Goal: Task Accomplishment & Management: Complete application form

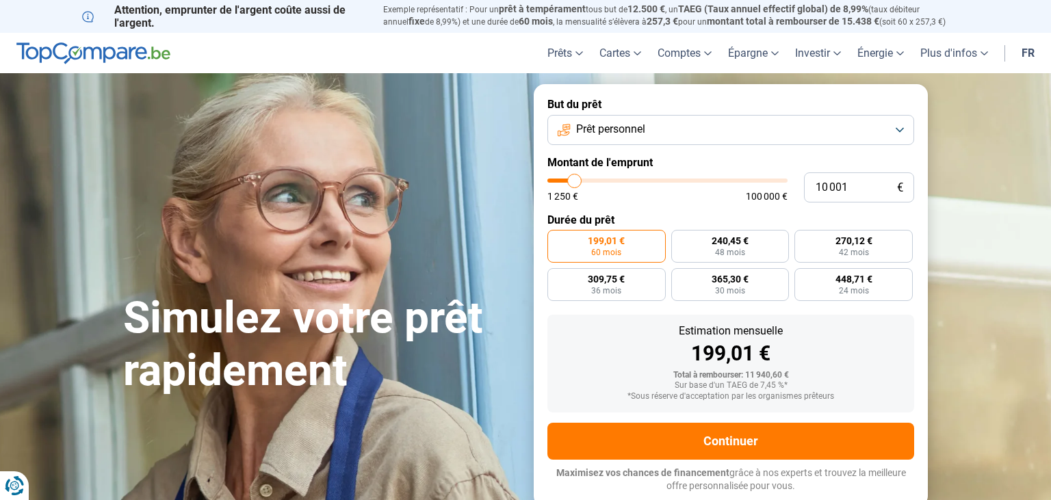
type input "9 750"
type input "9750"
type input "10 500"
type input "10500"
type input "14 750"
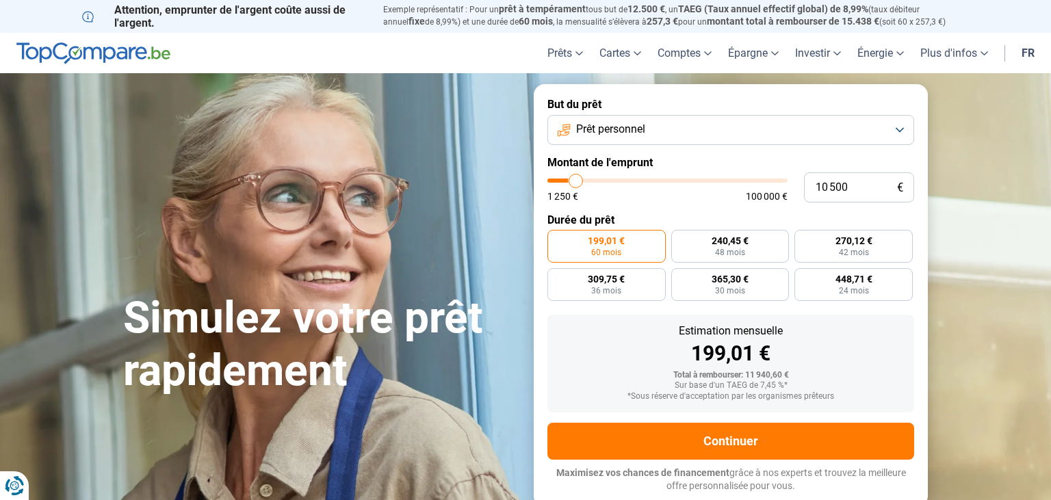
type input "14750"
type input "19 000"
type input "19000"
type input "25 250"
type input "25250"
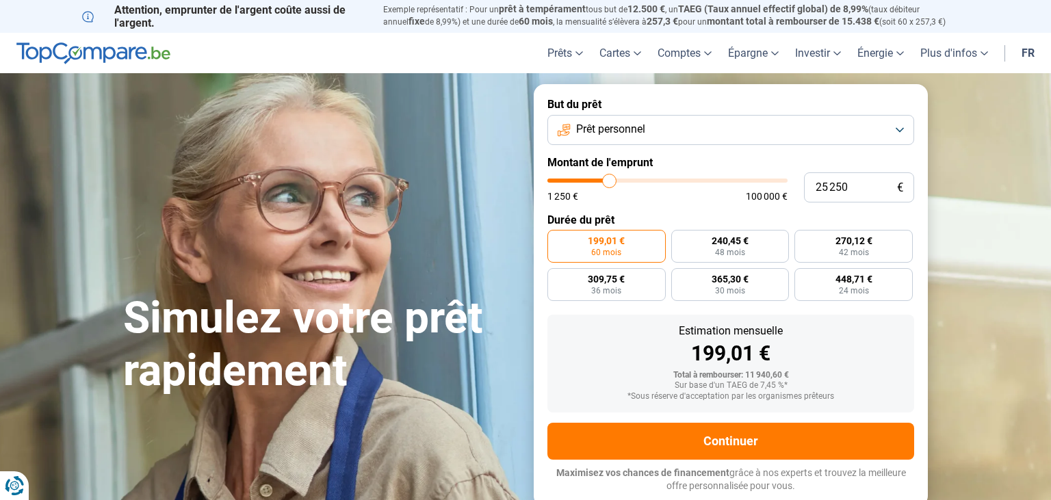
type input "29 000"
type input "29000"
type input "32 750"
type input "32750"
type input "37 500"
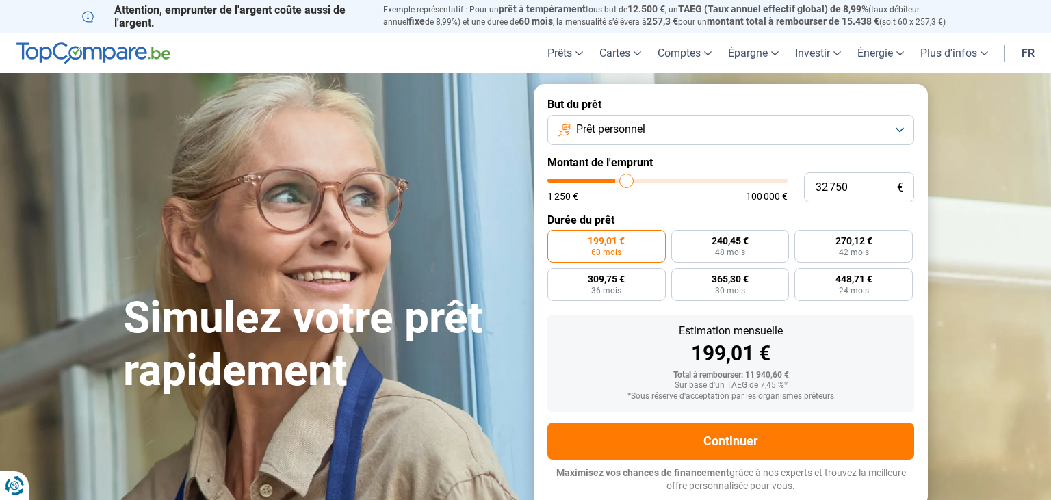
type input "37500"
type input "40 750"
type input "40750"
type input "43 500"
type input "43500"
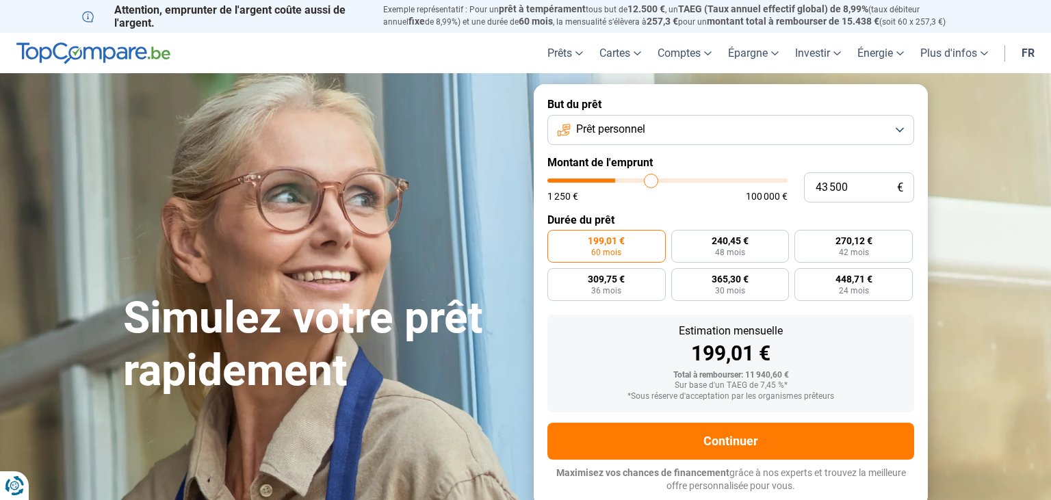
type input "47 750"
type input "47750"
type input "49 000"
type input "49000"
type input "50 500"
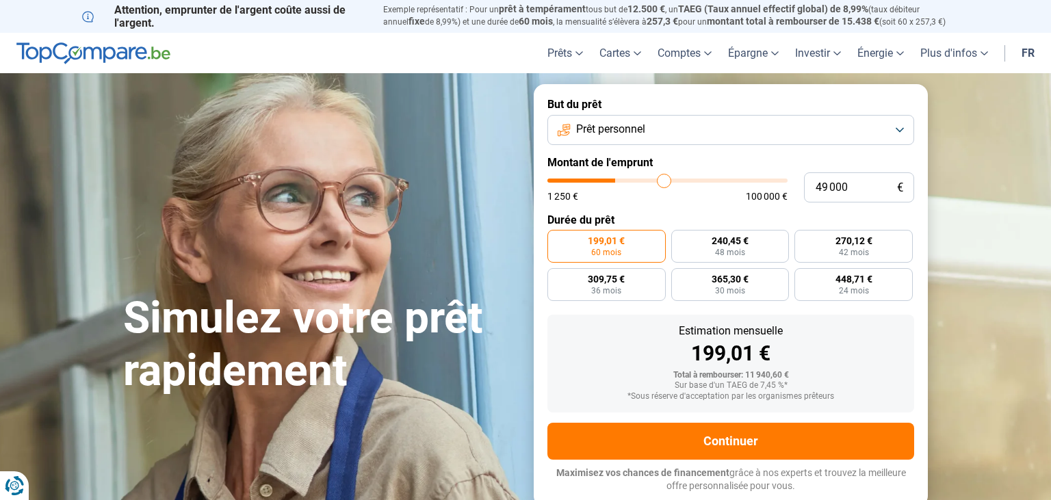
type input "50500"
type input "52 500"
type input "52500"
type input "53 250"
type input "53250"
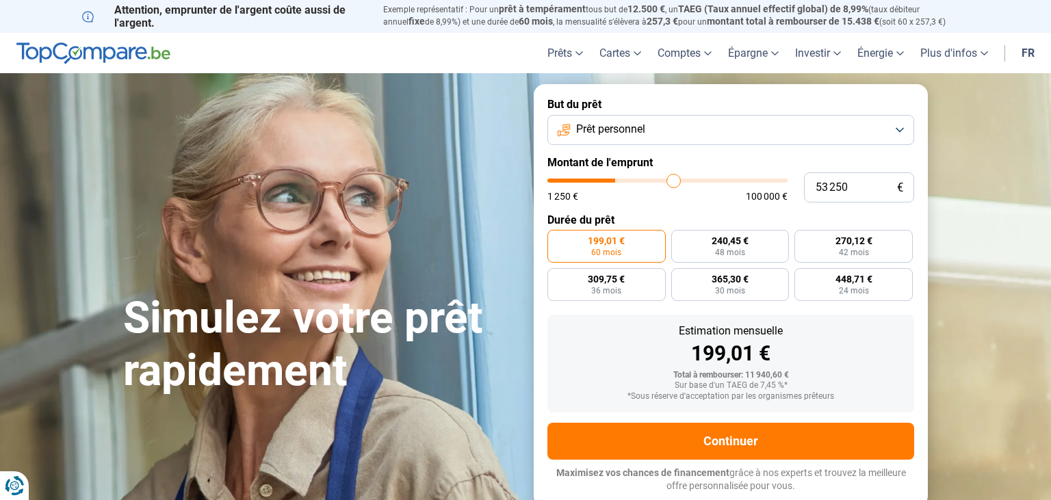
type input "53 750"
type input "53750"
type input "54 750"
type input "54750"
type input "55 250"
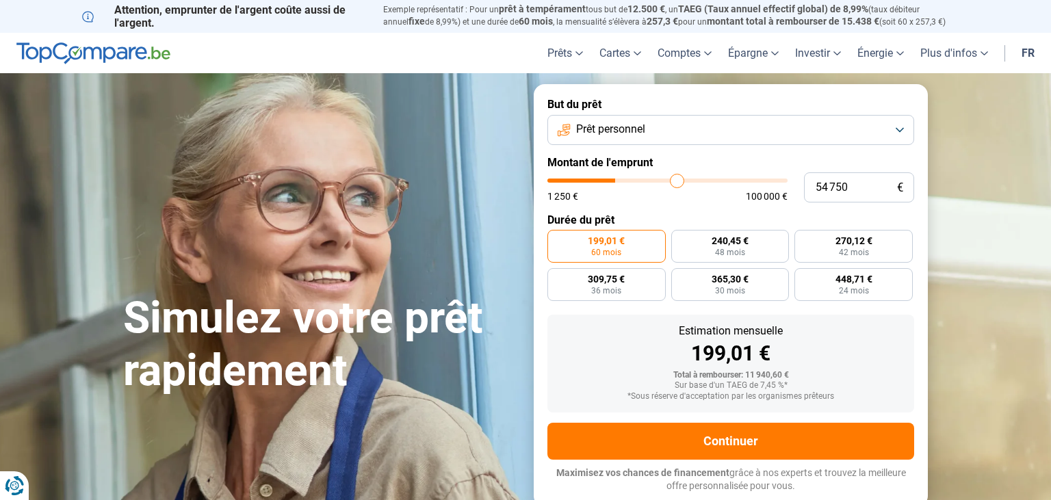
type input "55250"
type input "56 250"
type input "56250"
type input "57 000"
type input "57000"
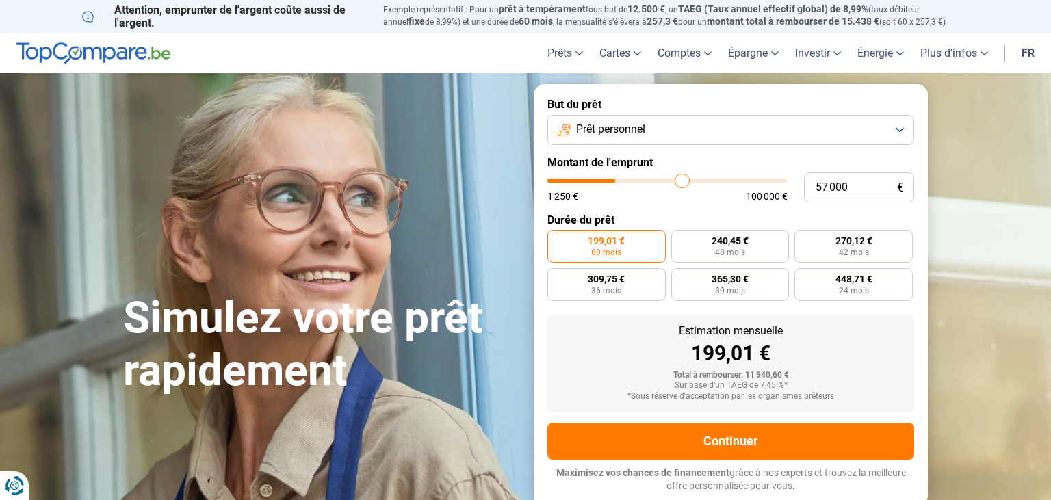
type input "57 750"
type input "57750"
type input "58 000"
type input "58000"
type input "58 500"
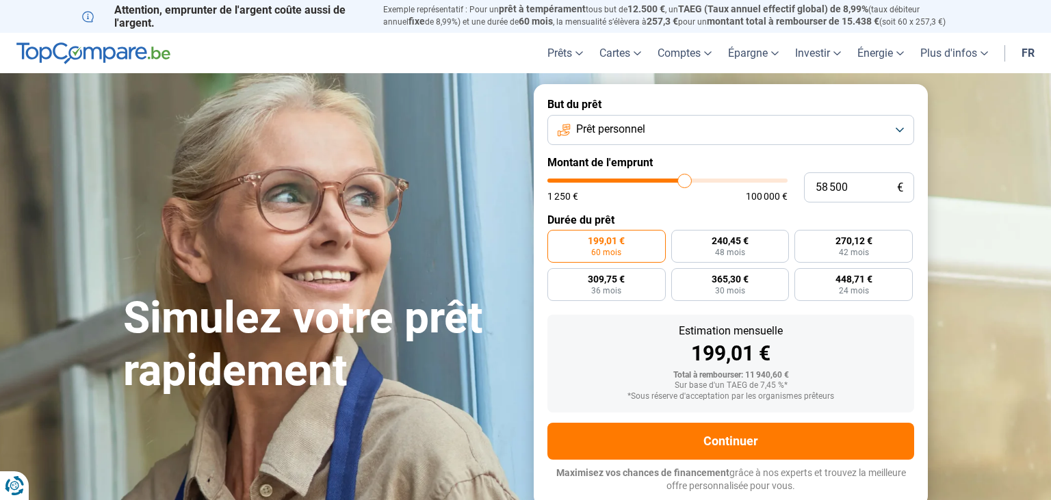
type input "58500"
type input "58 750"
type input "58750"
type input "59 000"
type input "59000"
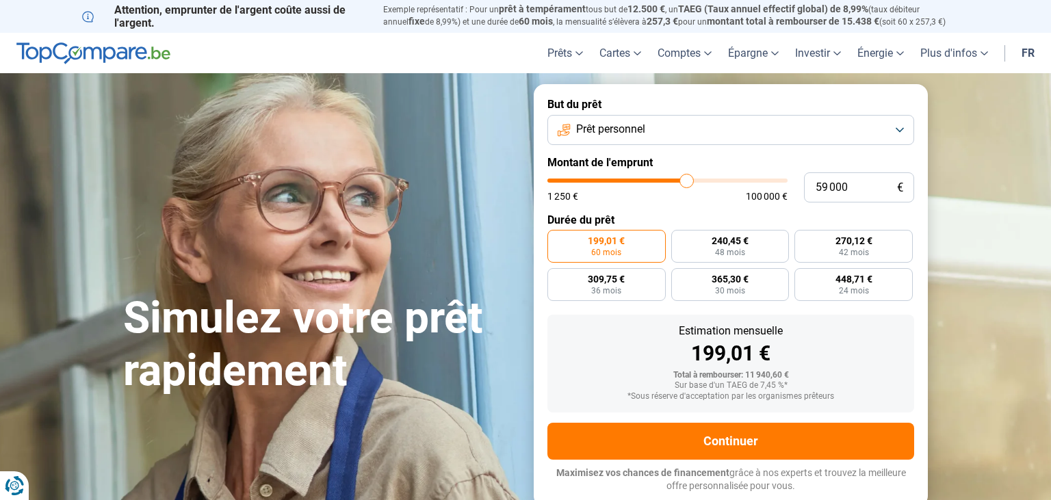
type input "59 500"
type input "59500"
type input "60 250"
type input "60250"
type input "61 750"
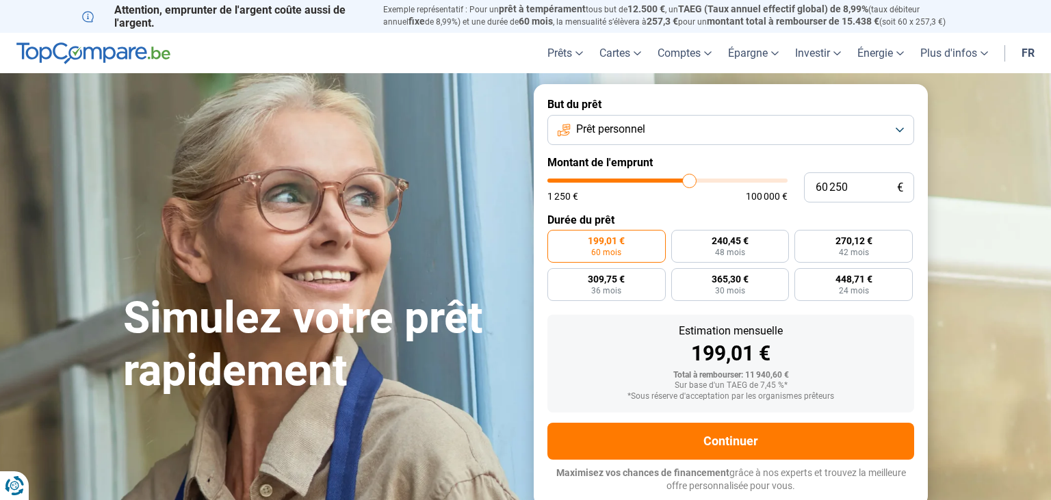
type input "61750"
type input "62 500"
type input "62500"
type input "63 500"
type input "63500"
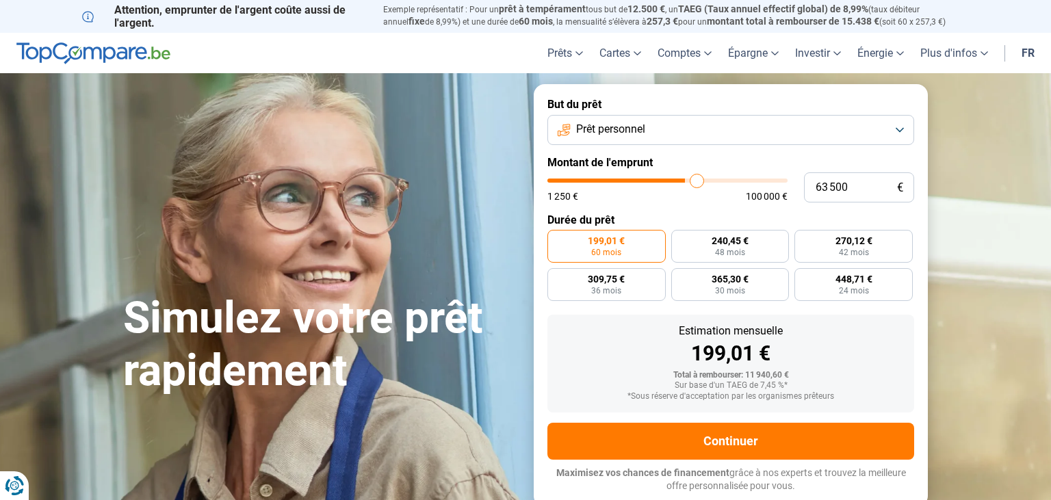
type input "64 000"
type input "64000"
type input "64 250"
type input "64250"
type input "65 000"
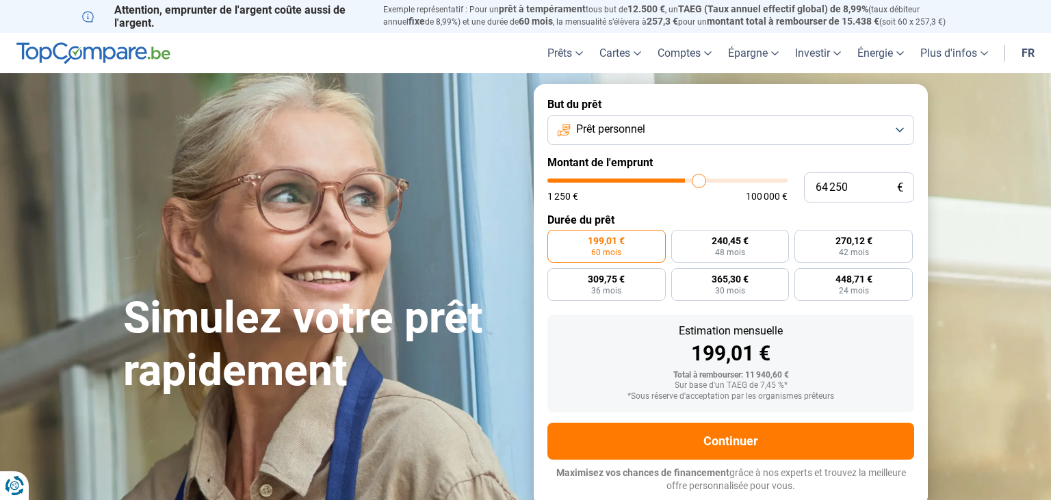
type input "65000"
type input "65 750"
type input "65750"
type input "66 500"
type input "66500"
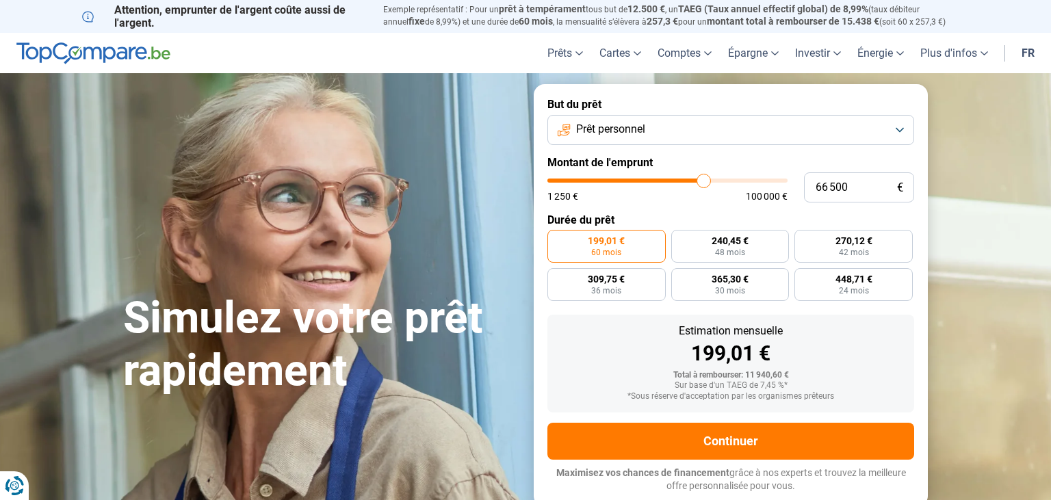
type input "67 250"
type input "67250"
type input "67 500"
type input "67500"
type input "67 750"
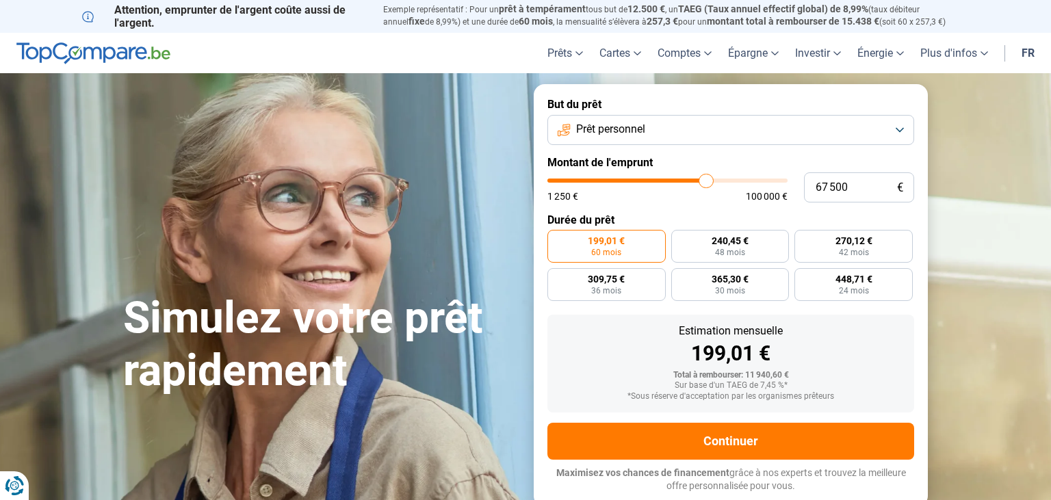
type input "67750"
type input "67 500"
type input "67500"
type input "67 250"
type input "67250"
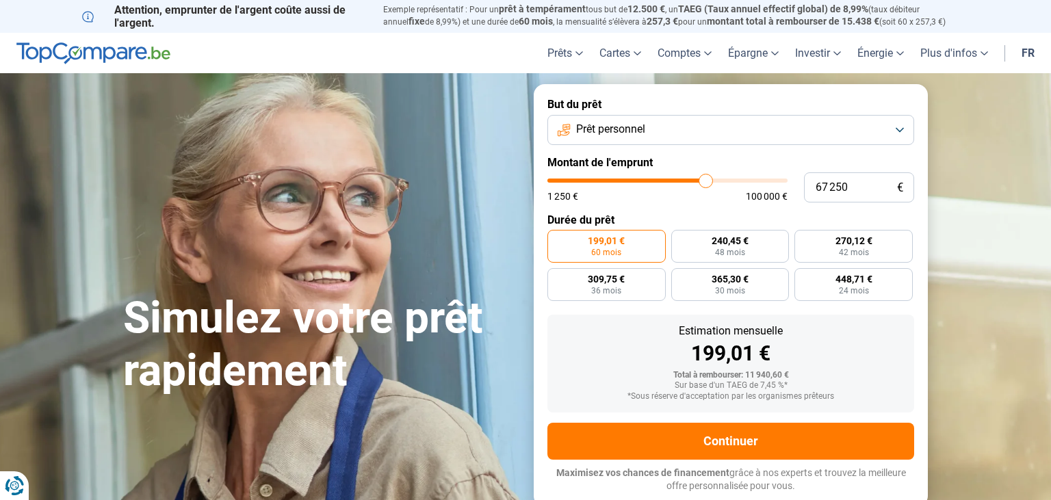
type input "67 000"
type input "67000"
type input "66 750"
type input "66750"
type input "66 500"
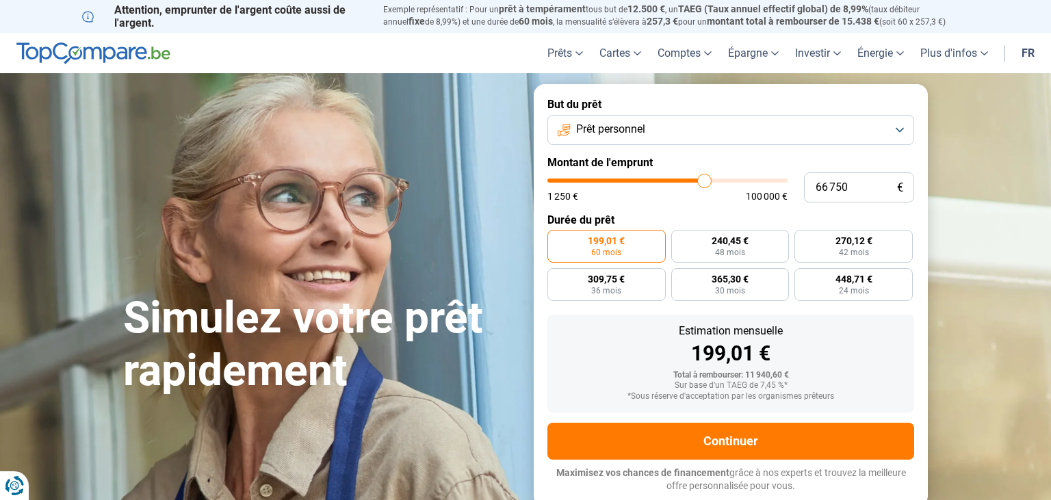
type input "66500"
type input "66 250"
type input "66250"
type input "66 000"
type input "66000"
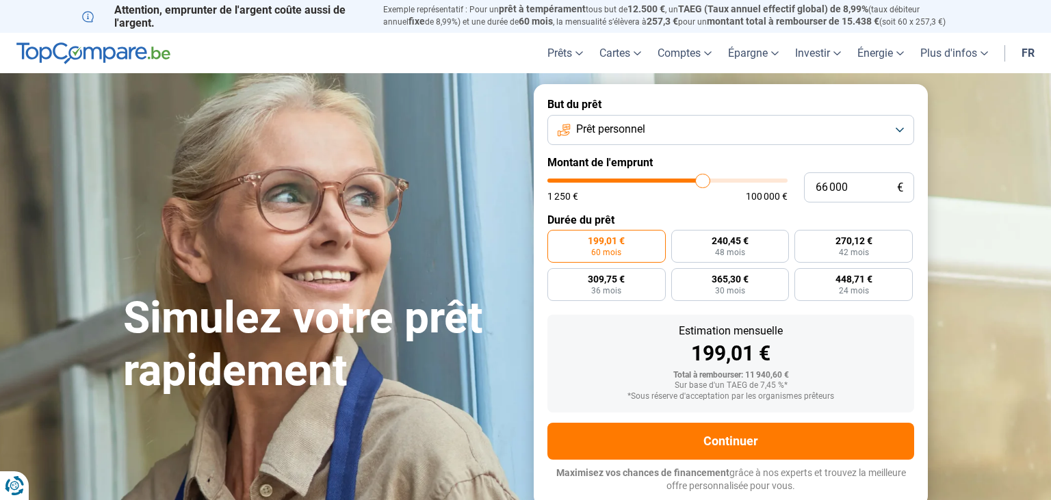
type input "65 750"
type input "65750"
type input "65 500"
drag, startPoint x: 574, startPoint y: 182, endPoint x: 701, endPoint y: 174, distance: 127.5
type input "65500"
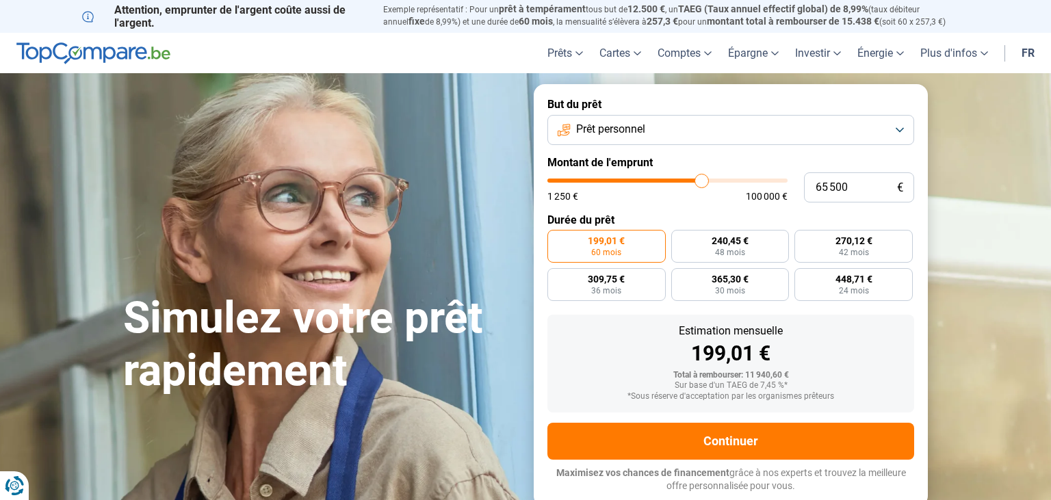
click at [701, 179] on input "range" at bounding box center [667, 181] width 240 height 4
radio input "false"
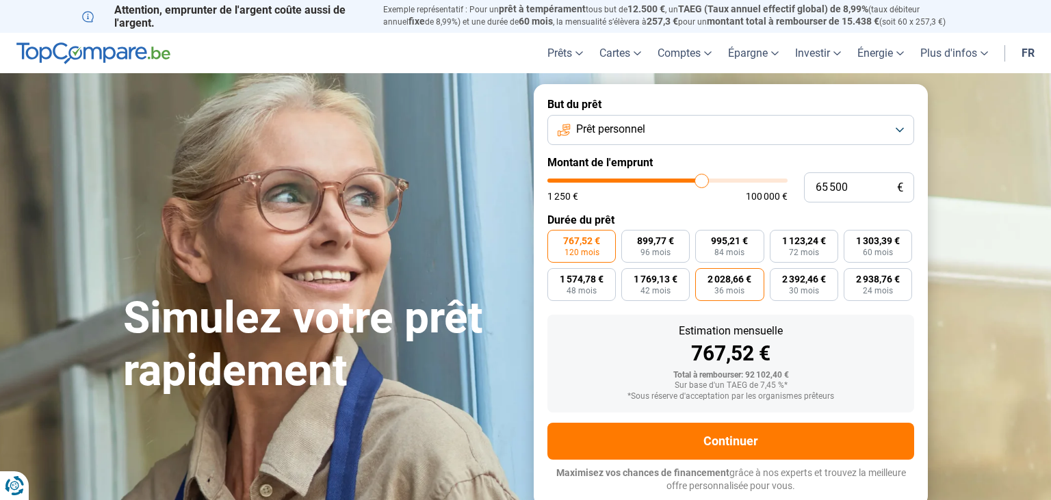
click at [725, 280] on span "2 028,66 €" at bounding box center [729, 279] width 44 height 10
click at [704, 277] on input "2 028,66 € 36 mois" at bounding box center [699, 272] width 9 height 9
radio input "true"
click at [653, 283] on span "1 769,13 €" at bounding box center [655, 279] width 44 height 10
click at [630, 277] on input "1 769,13 € 42 mois" at bounding box center [625, 272] width 9 height 9
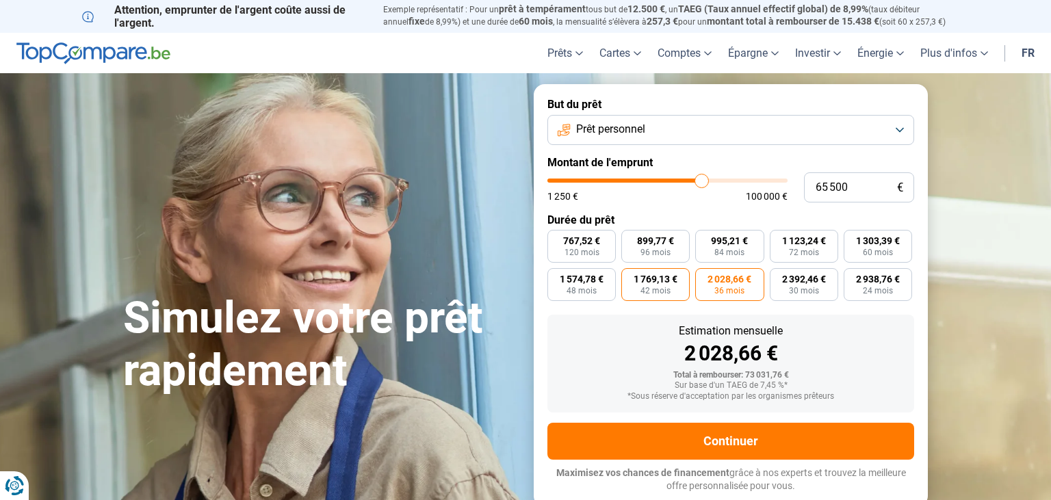
radio input "true"
click at [562, 279] on span "1 574,78 €" at bounding box center [582, 279] width 44 height 10
click at [556, 277] on input "1 574,78 € 48 mois" at bounding box center [551, 272] width 9 height 9
radio input "true"
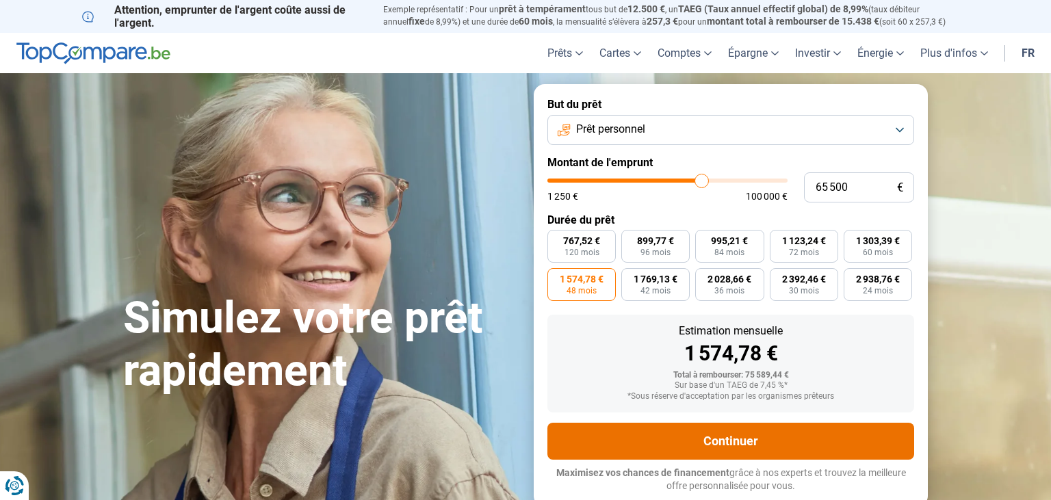
click at [694, 445] on button "Continuer" at bounding box center [730, 441] width 367 height 37
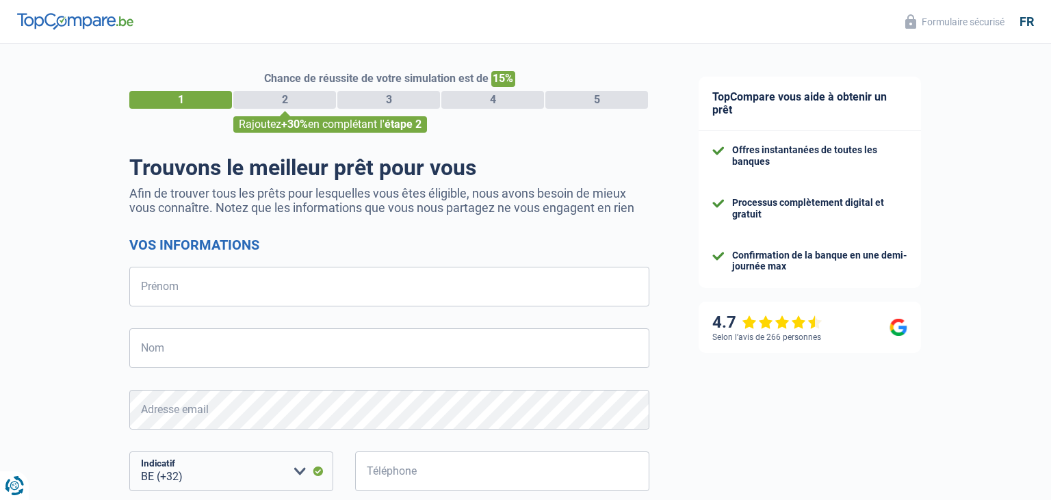
select select "32"
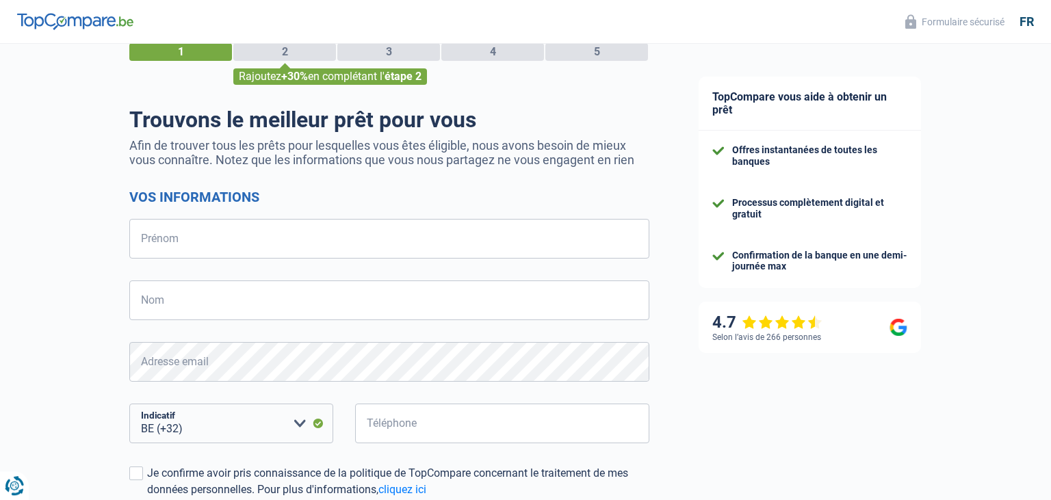
scroll to position [36, 0]
